Goal: Navigation & Orientation: Find specific page/section

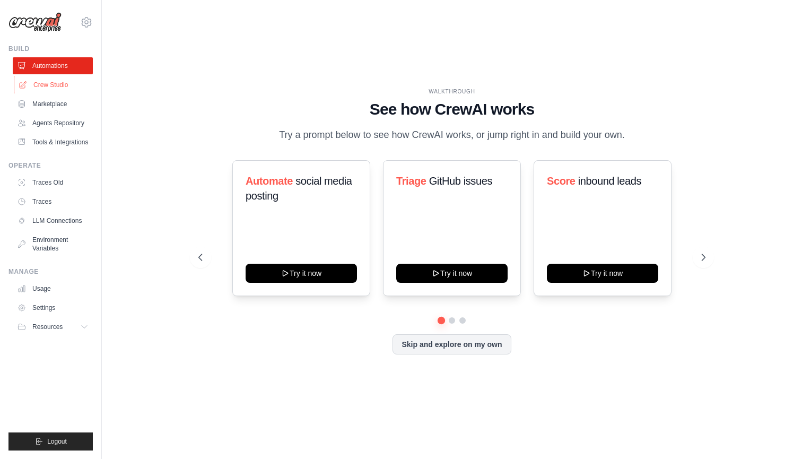
click at [55, 91] on link "Crew Studio" at bounding box center [54, 84] width 80 height 17
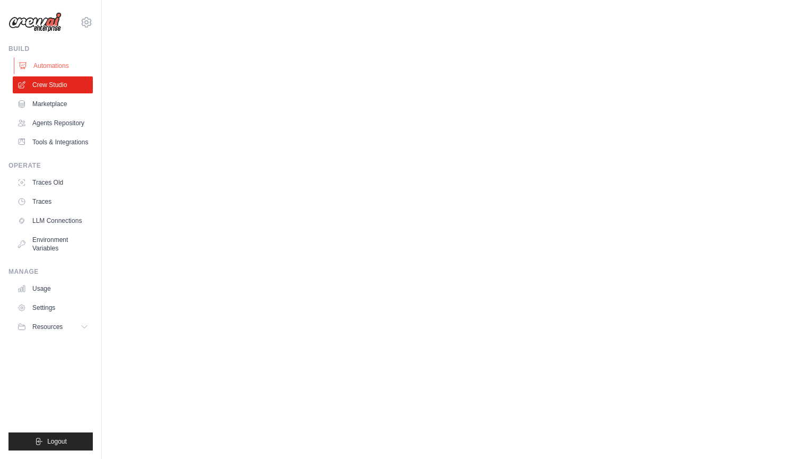
click at [56, 68] on link "Automations" at bounding box center [54, 65] width 80 height 17
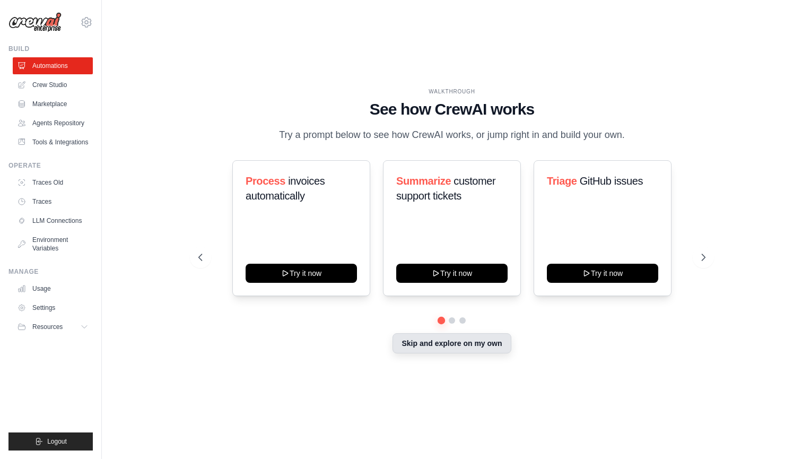
click at [450, 345] on button "Skip and explore on my own" at bounding box center [451, 343] width 118 height 20
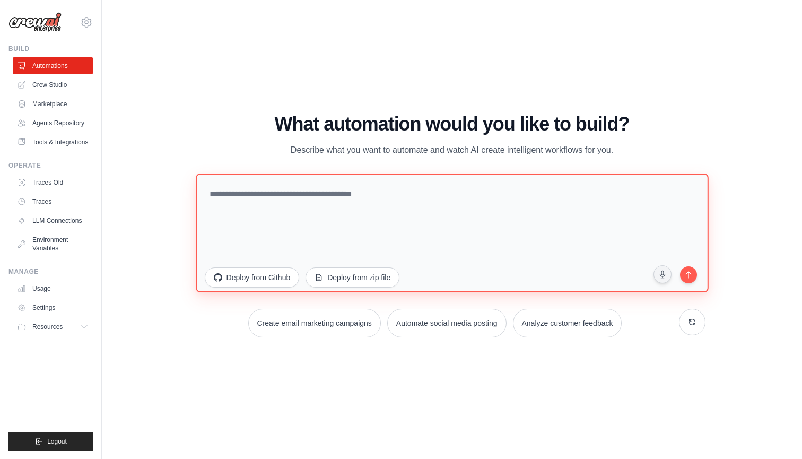
click at [383, 254] on textarea at bounding box center [452, 232] width 512 height 119
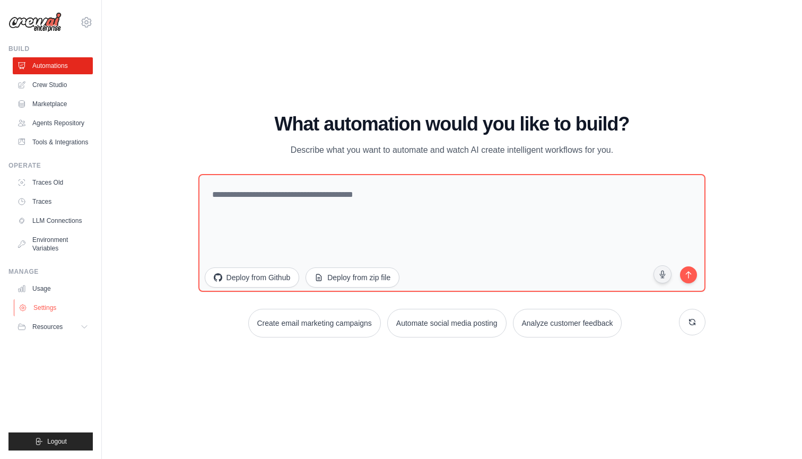
click at [49, 308] on link "Settings" at bounding box center [54, 307] width 80 height 17
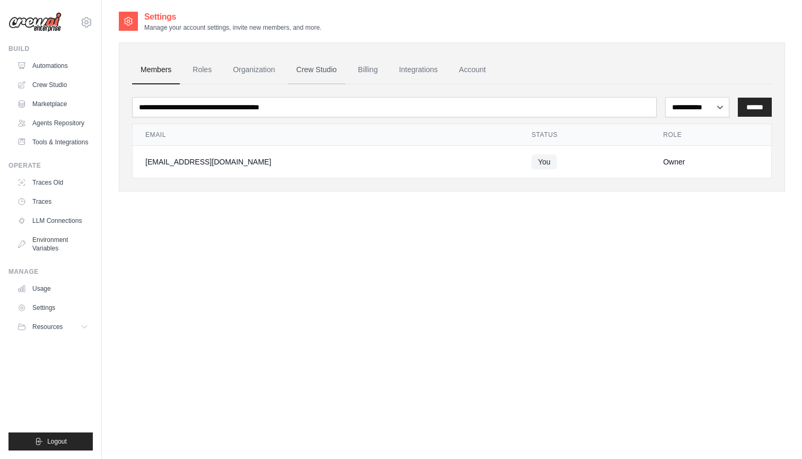
click at [343, 71] on link "Crew Studio" at bounding box center [316, 70] width 57 height 29
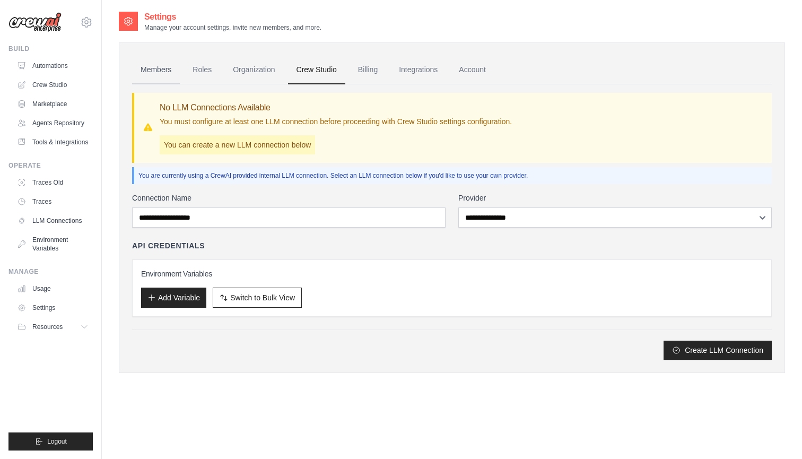
click at [164, 60] on link "Members" at bounding box center [156, 70] width 48 height 29
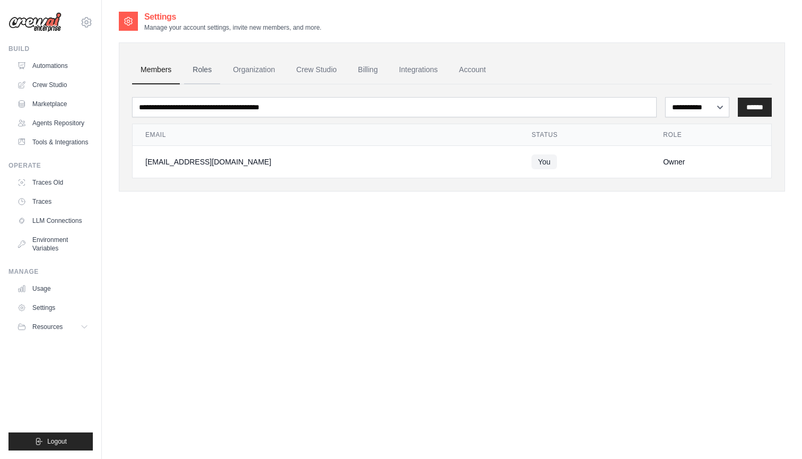
click at [208, 68] on link "Roles" at bounding box center [202, 70] width 36 height 29
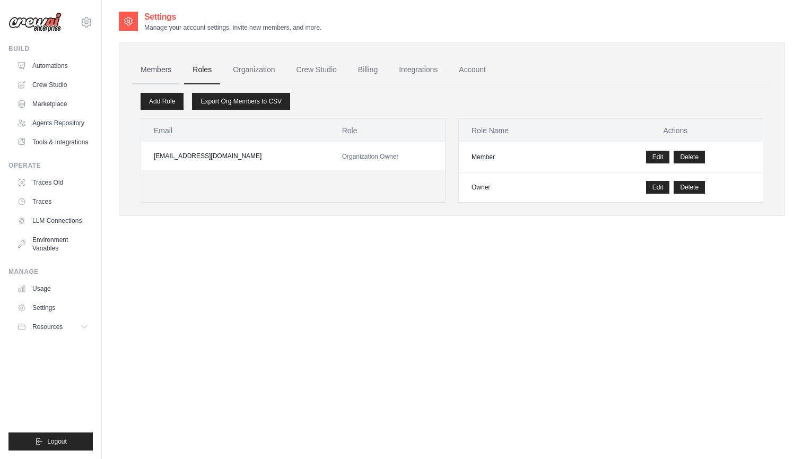
click at [150, 71] on link "Members" at bounding box center [156, 70] width 48 height 29
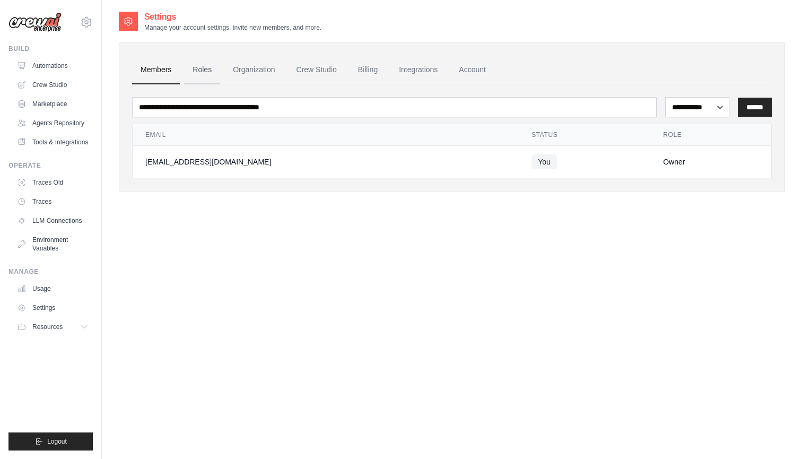
click at [216, 75] on link "Roles" at bounding box center [202, 70] width 36 height 29
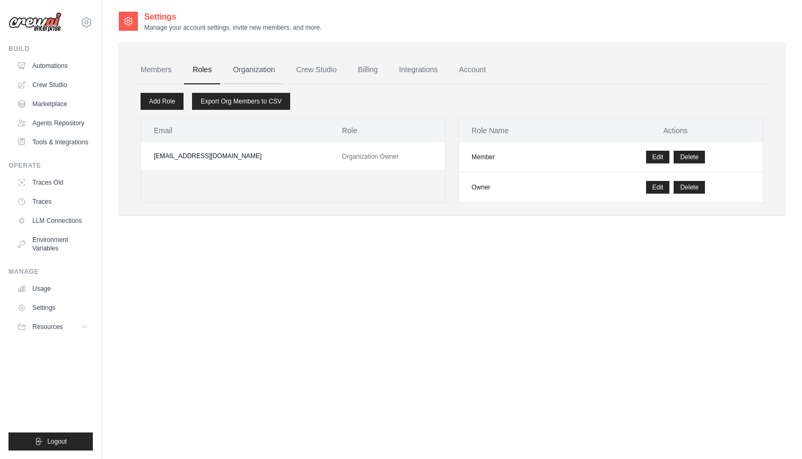
click at [266, 72] on link "Organization" at bounding box center [253, 70] width 59 height 29
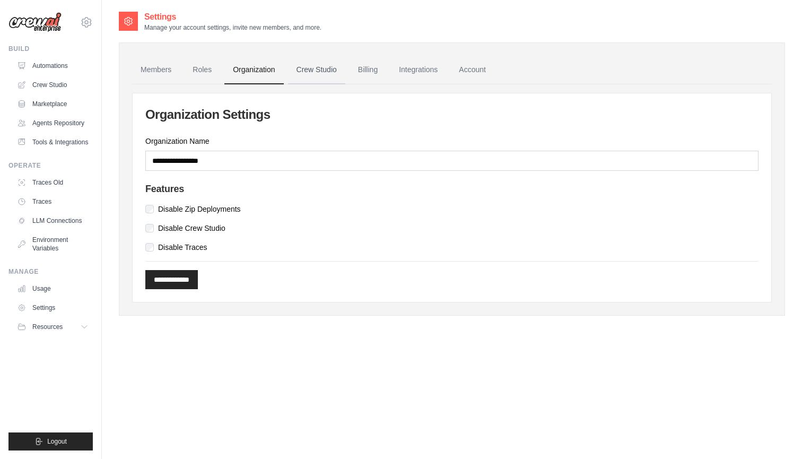
click at [331, 75] on link "Crew Studio" at bounding box center [316, 70] width 57 height 29
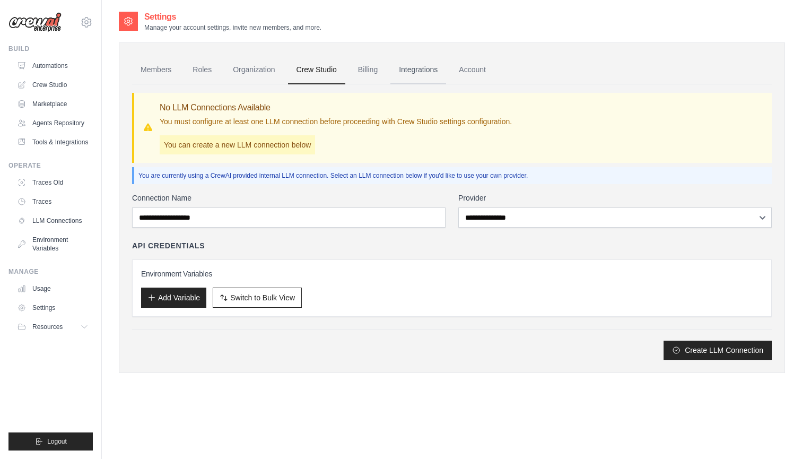
drag, startPoint x: 0, startPoint y: 0, endPoint x: 409, endPoint y: 73, distance: 415.4
click at [409, 73] on link "Integrations" at bounding box center [418, 70] width 56 height 29
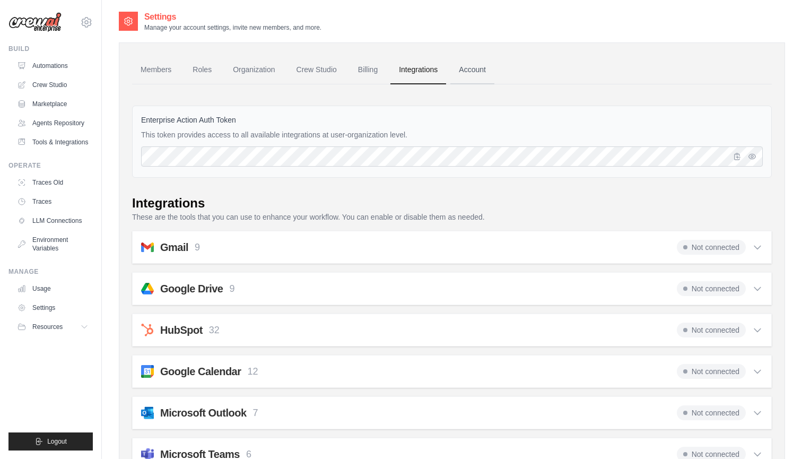
click at [460, 67] on link "Account" at bounding box center [472, 70] width 44 height 29
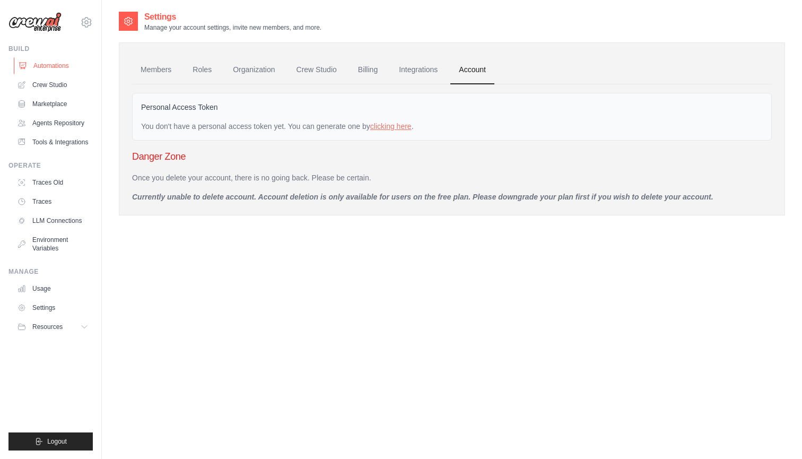
click at [68, 61] on link "Automations" at bounding box center [54, 65] width 80 height 17
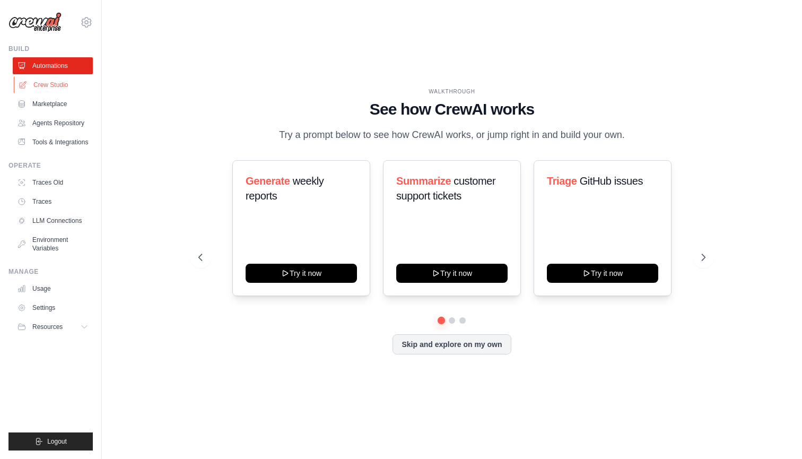
click at [62, 81] on link "Crew Studio" at bounding box center [54, 84] width 80 height 17
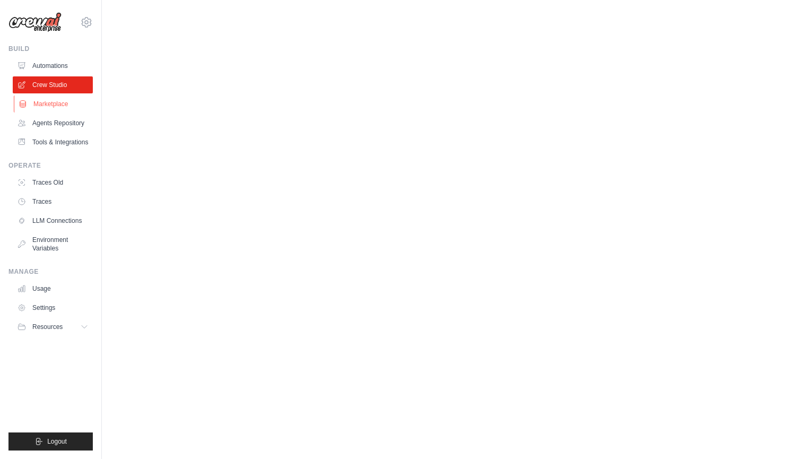
click at [65, 107] on link "Marketplace" at bounding box center [54, 103] width 80 height 17
